Goal: Information Seeking & Learning: Learn about a topic

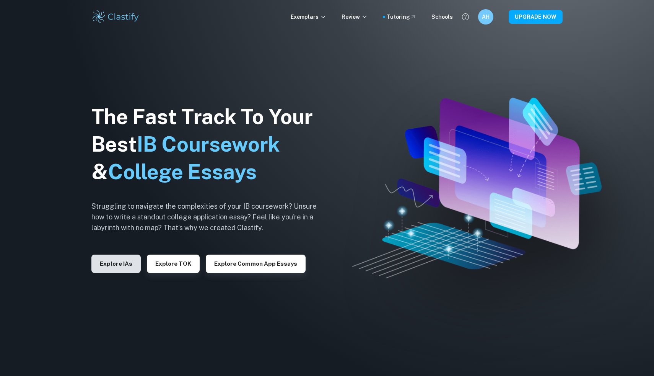
click at [125, 259] on button "Explore IAs" at bounding box center [115, 263] width 49 height 18
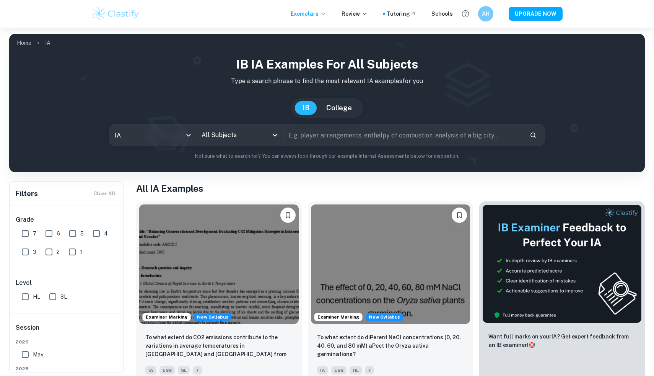
click at [228, 136] on input "All Subjects" at bounding box center [234, 135] width 68 height 15
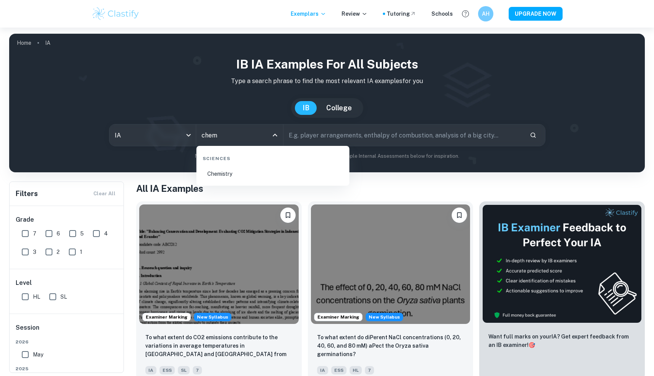
click at [246, 178] on li "Chemistry" at bounding box center [273, 174] width 147 height 18
type input "Chemistry"
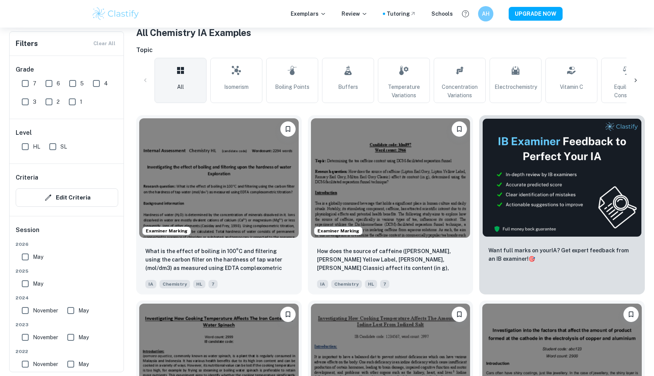
scroll to position [170, 0]
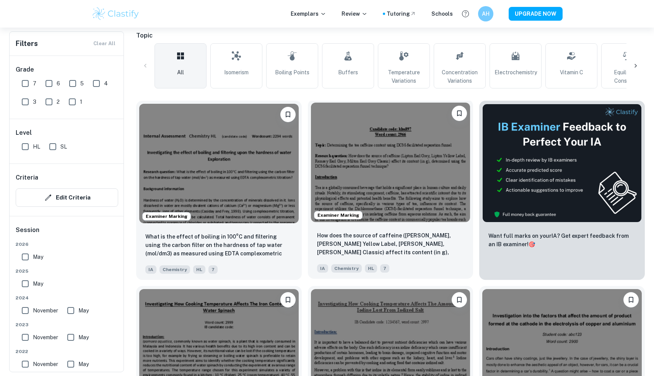
click at [367, 152] on img at bounding box center [391, 162] width 160 height 119
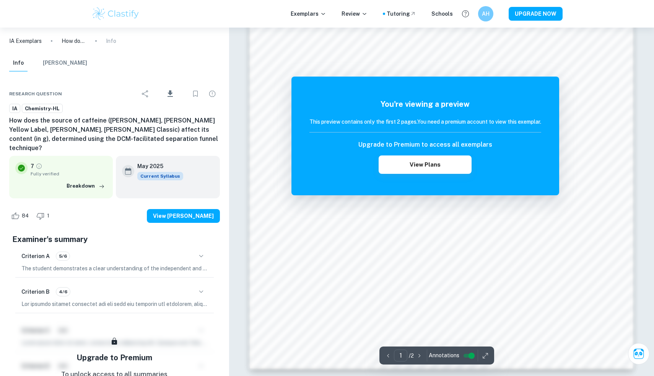
scroll to position [798, 0]
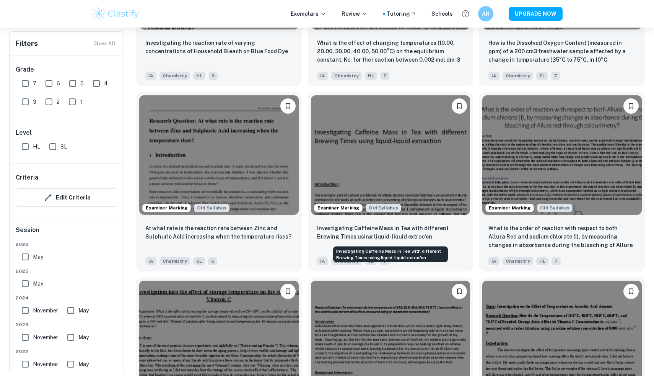
scroll to position [2814, 0]
